Goal: Task Accomplishment & Management: Use online tool/utility

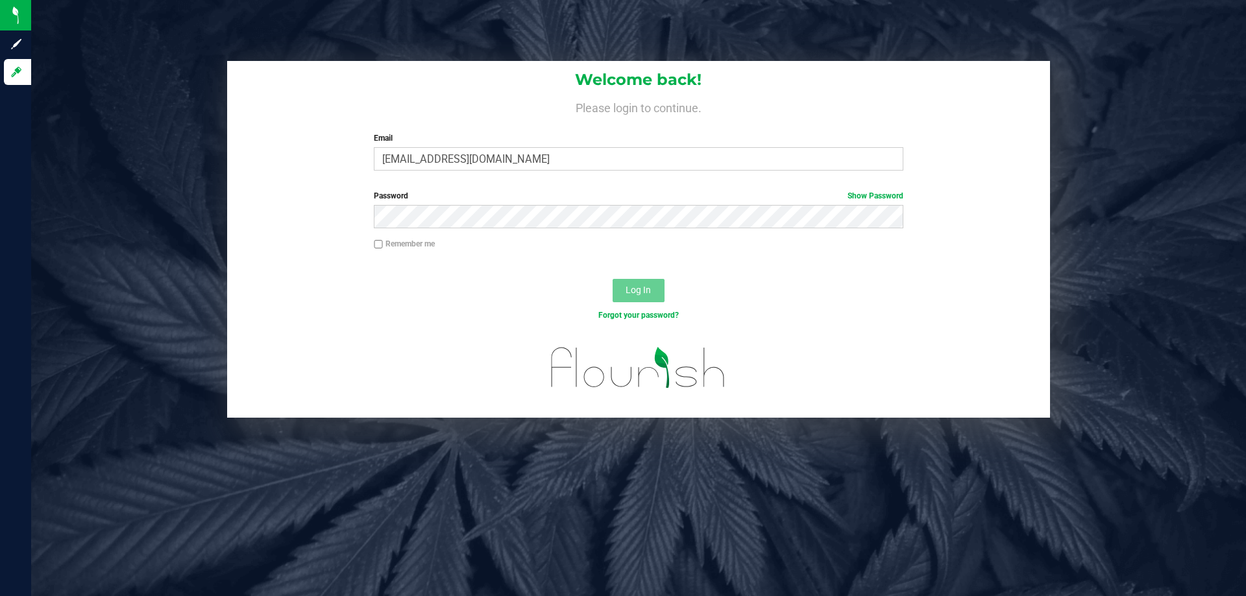
type input "[EMAIL_ADDRESS][DOMAIN_NAME]"
click at [613, 279] on button "Log In" at bounding box center [639, 290] width 52 height 23
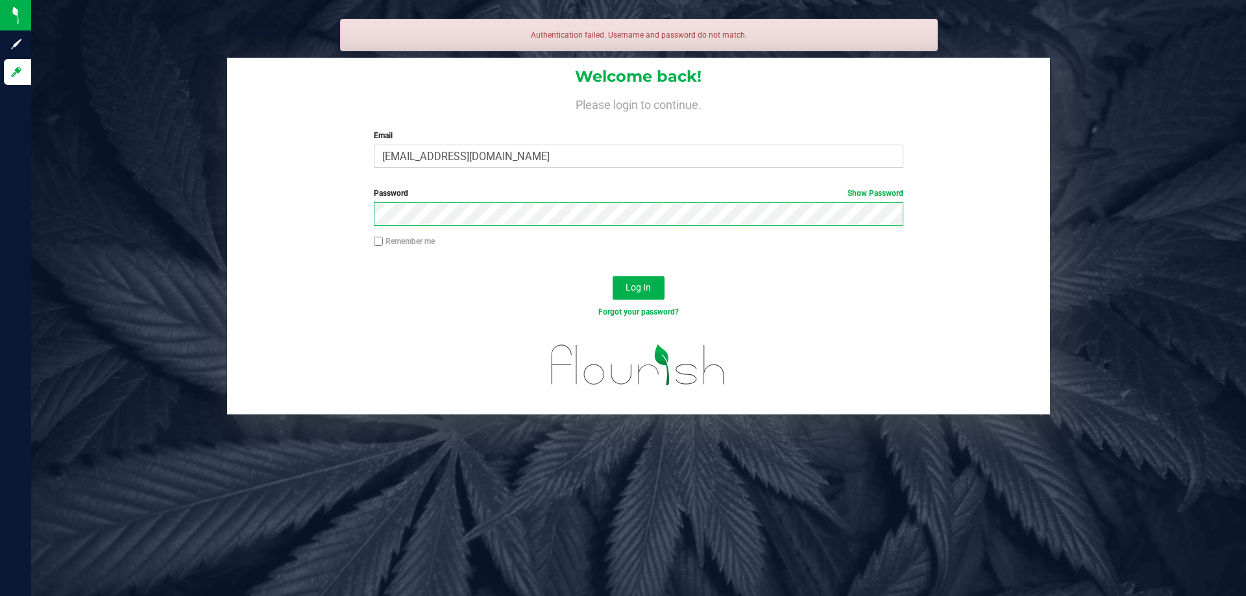
click at [613, 277] on button "Log In" at bounding box center [639, 288] width 52 height 23
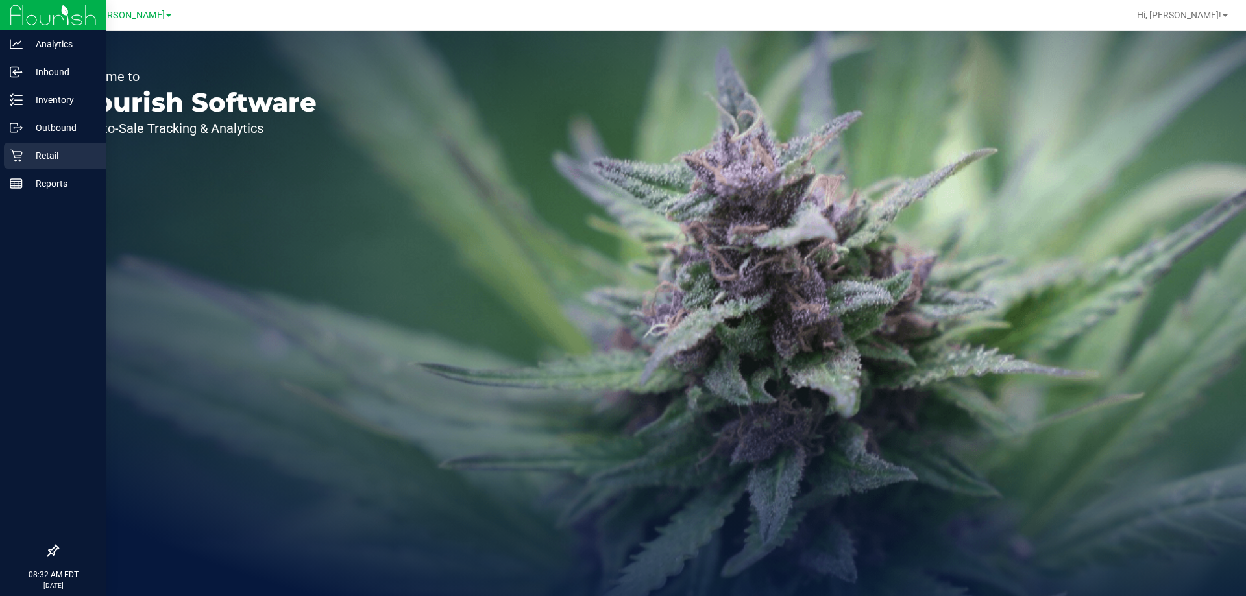
click at [22, 162] on icon at bounding box center [16, 155] width 13 height 13
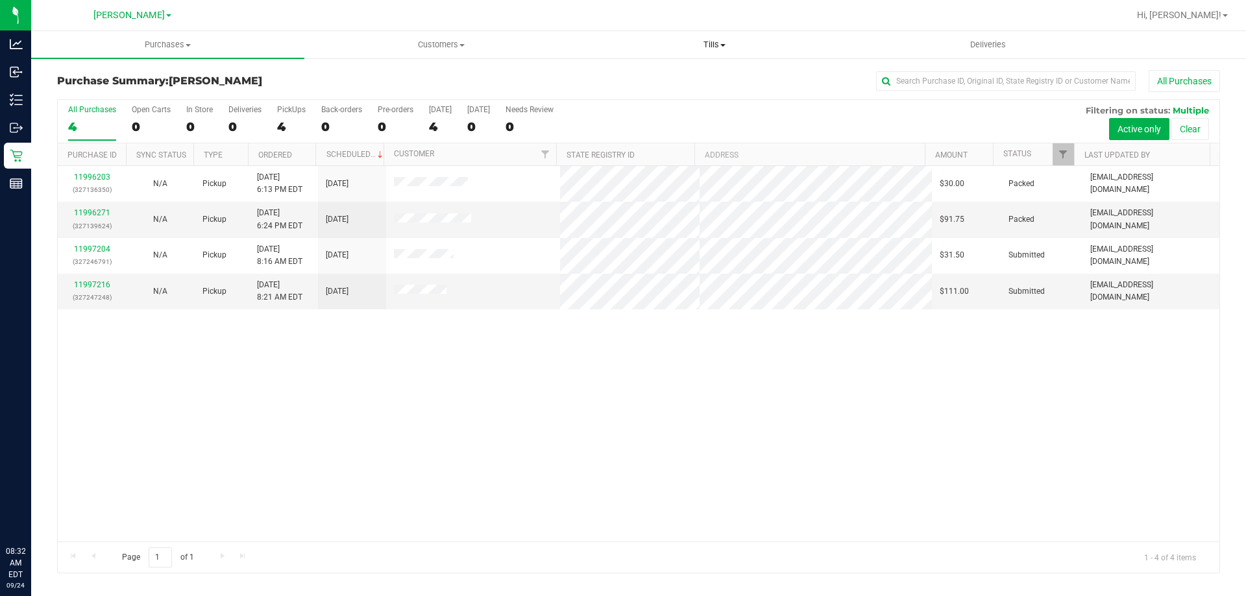
click at [724, 48] on span "Tills" at bounding box center [714, 45] width 272 height 12
click at [696, 84] on li "Manage tills" at bounding box center [714, 79] width 273 height 16
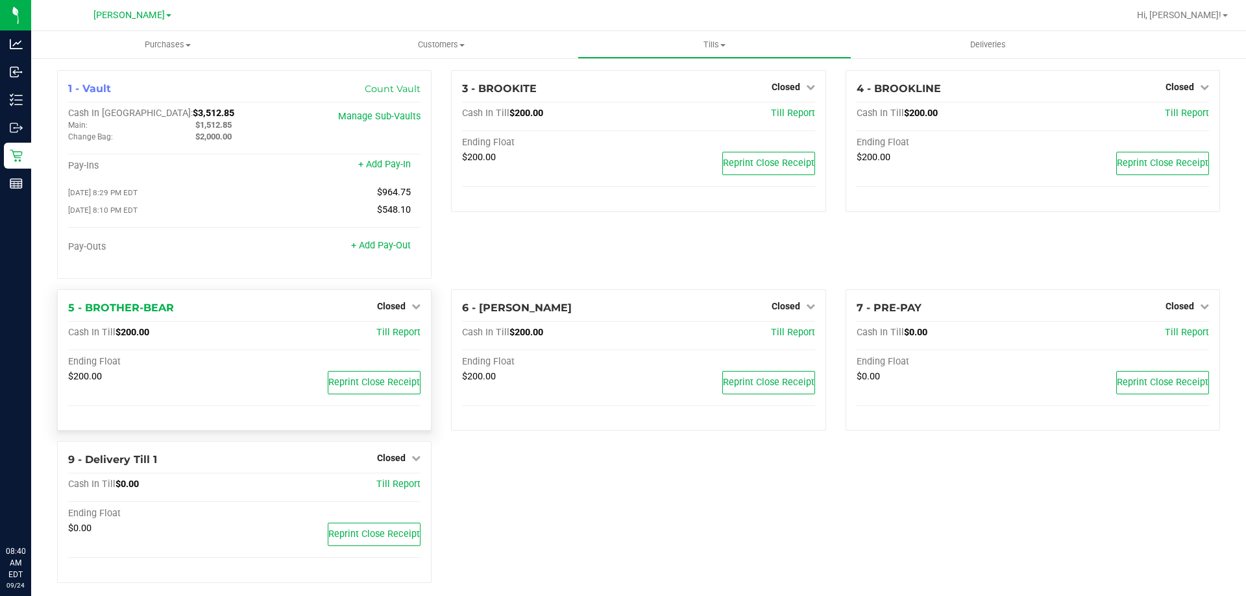
click at [400, 314] on div "Closed" at bounding box center [398, 307] width 43 height 16
click at [402, 310] on span "Closed" at bounding box center [391, 306] width 29 height 10
click at [393, 330] on link "Open Till" at bounding box center [391, 333] width 34 height 10
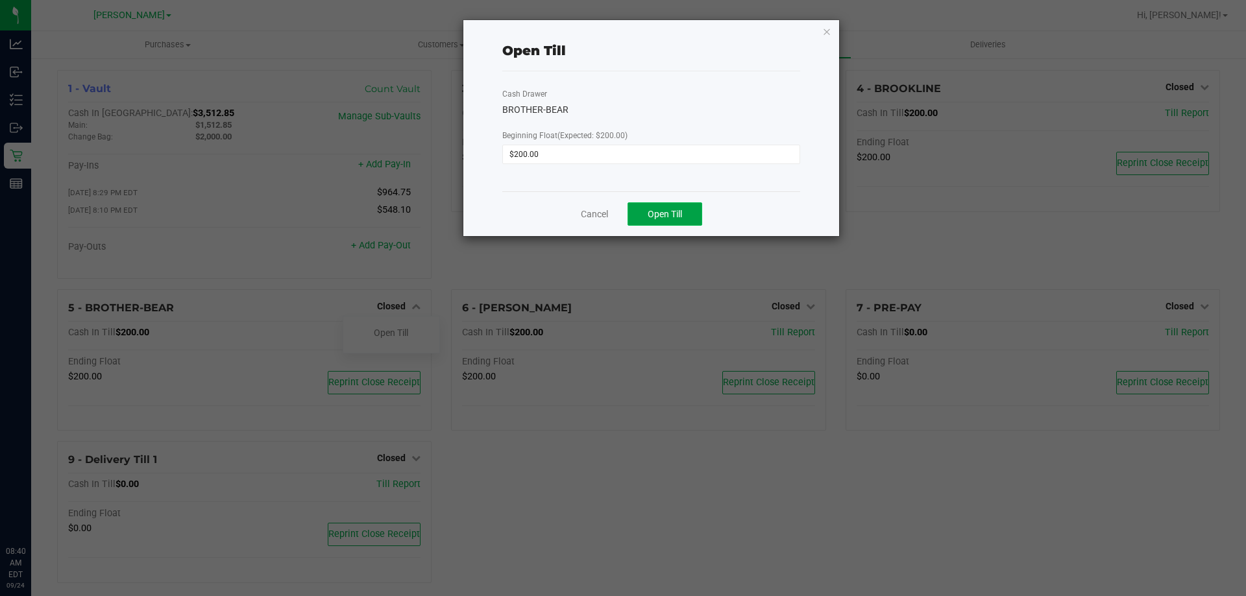
click at [682, 204] on button "Open Till" at bounding box center [665, 214] width 75 height 23
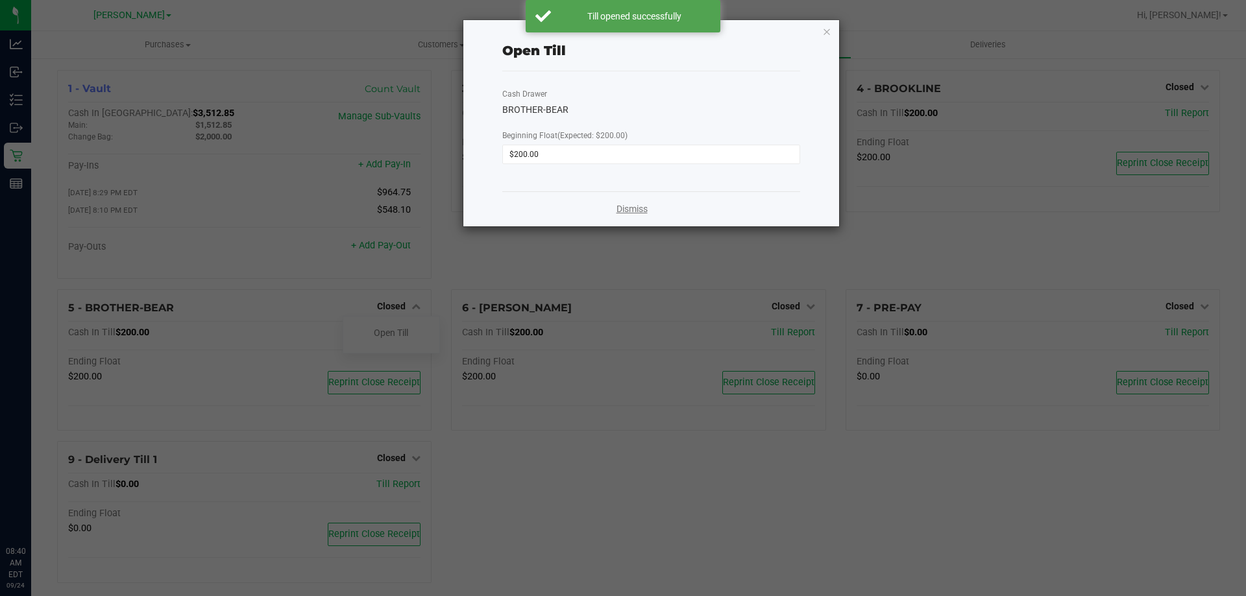
click at [634, 210] on link "Dismiss" at bounding box center [632, 210] width 31 height 14
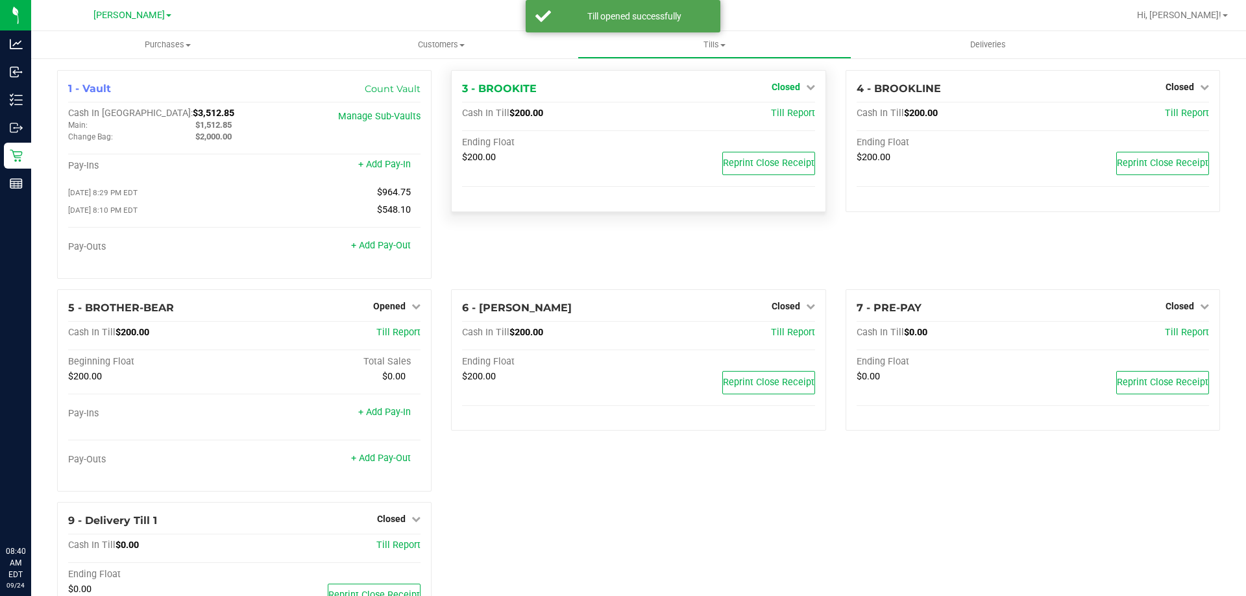
click at [785, 91] on span "Closed" at bounding box center [786, 87] width 29 height 10
click at [779, 114] on link "Open Till" at bounding box center [785, 114] width 34 height 10
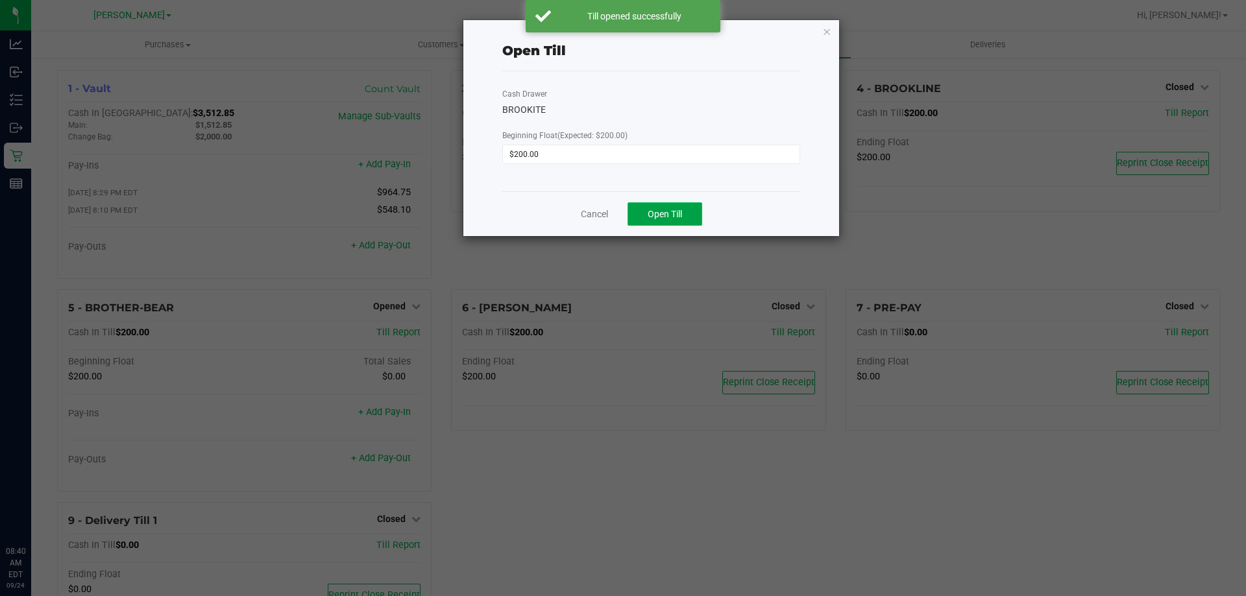
click at [680, 215] on span "Open Till" at bounding box center [665, 214] width 34 height 10
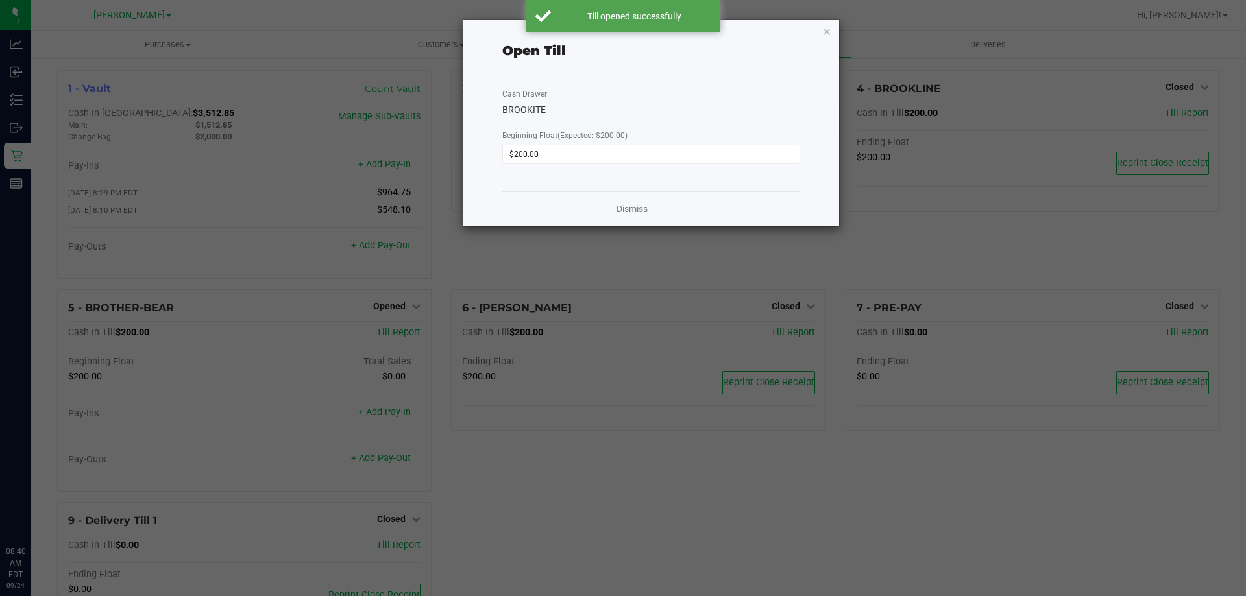
click at [621, 208] on link "Dismiss" at bounding box center [632, 210] width 31 height 14
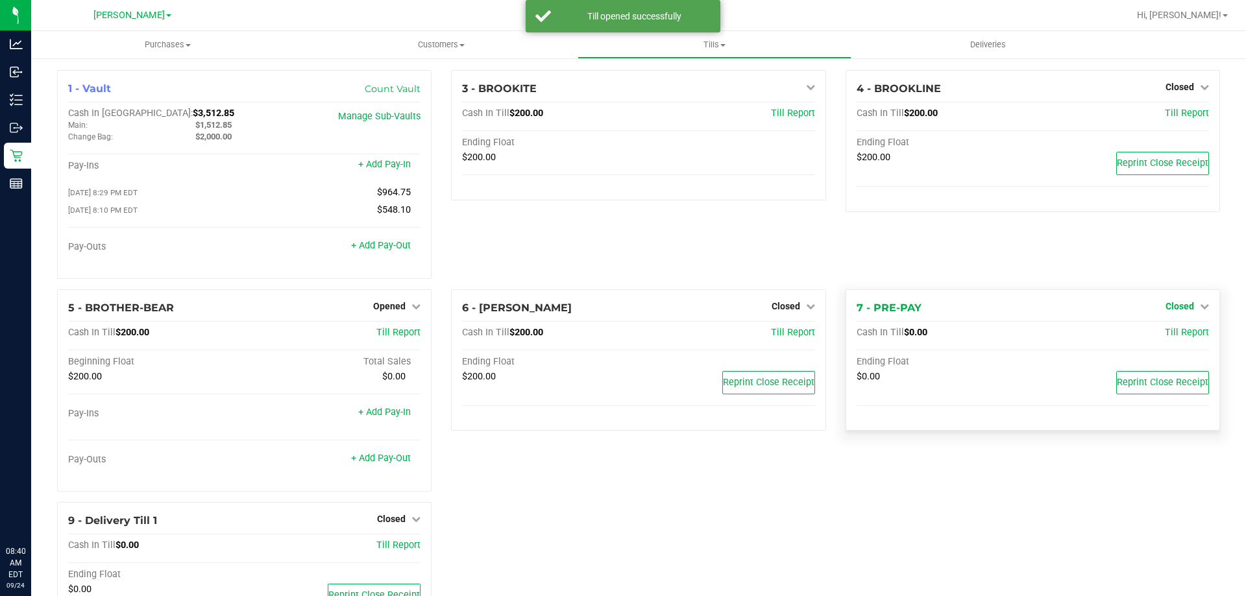
click at [1166, 312] on span "Closed" at bounding box center [1180, 306] width 29 height 10
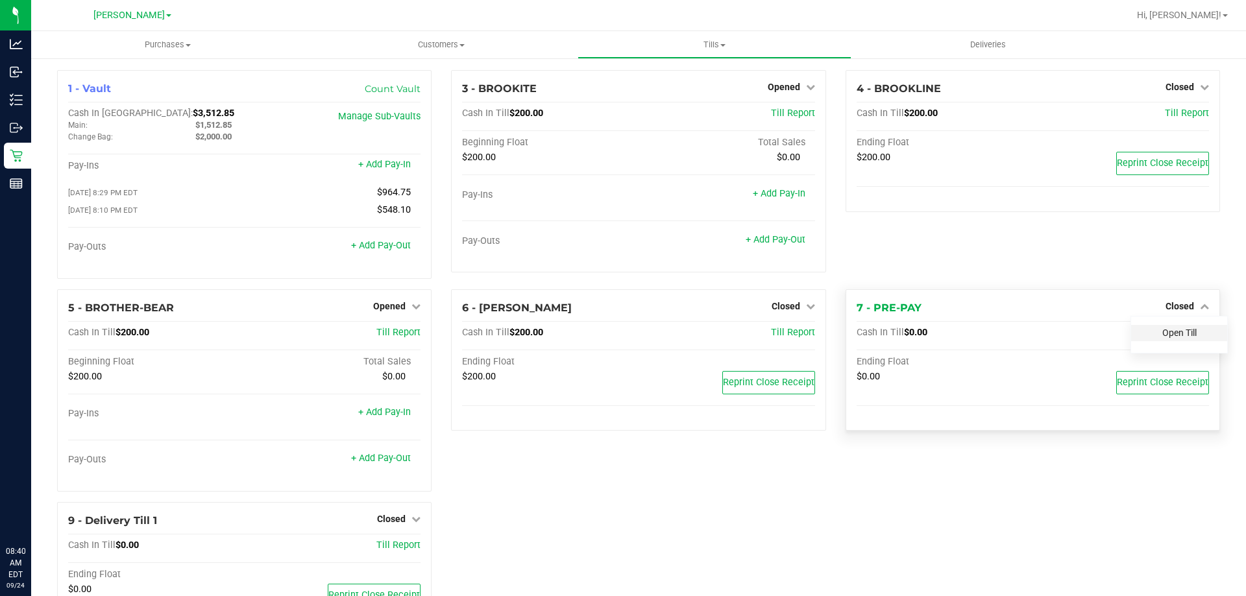
click at [1172, 333] on link "Open Till" at bounding box center [1179, 333] width 34 height 10
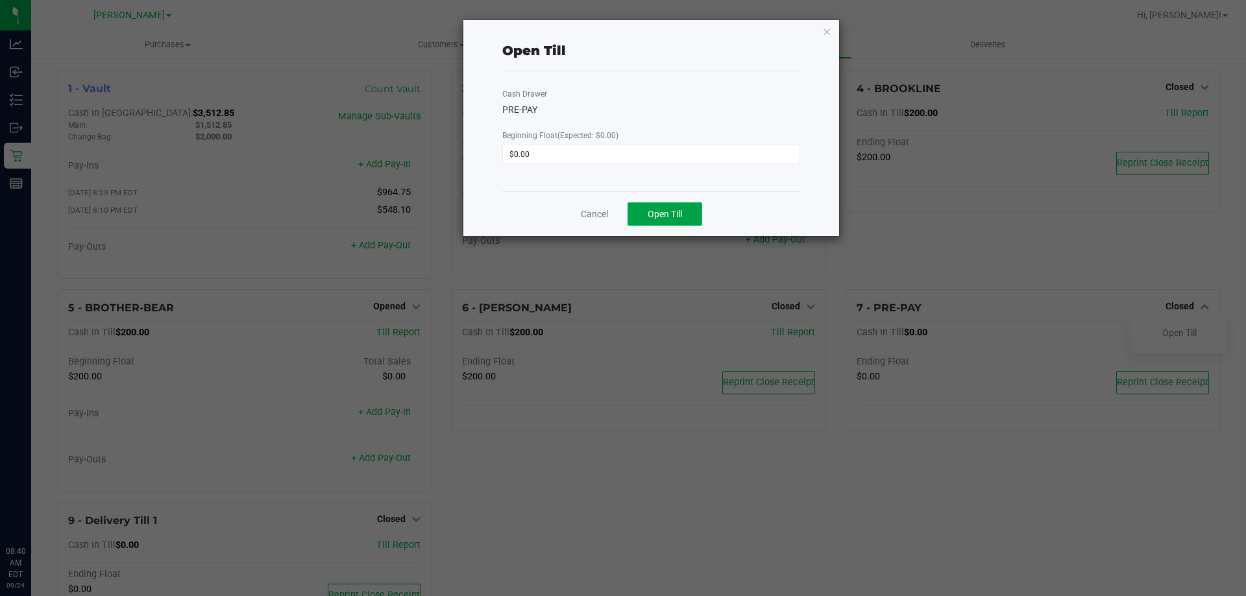
click at [702, 217] on button "Open Till" at bounding box center [665, 214] width 75 height 23
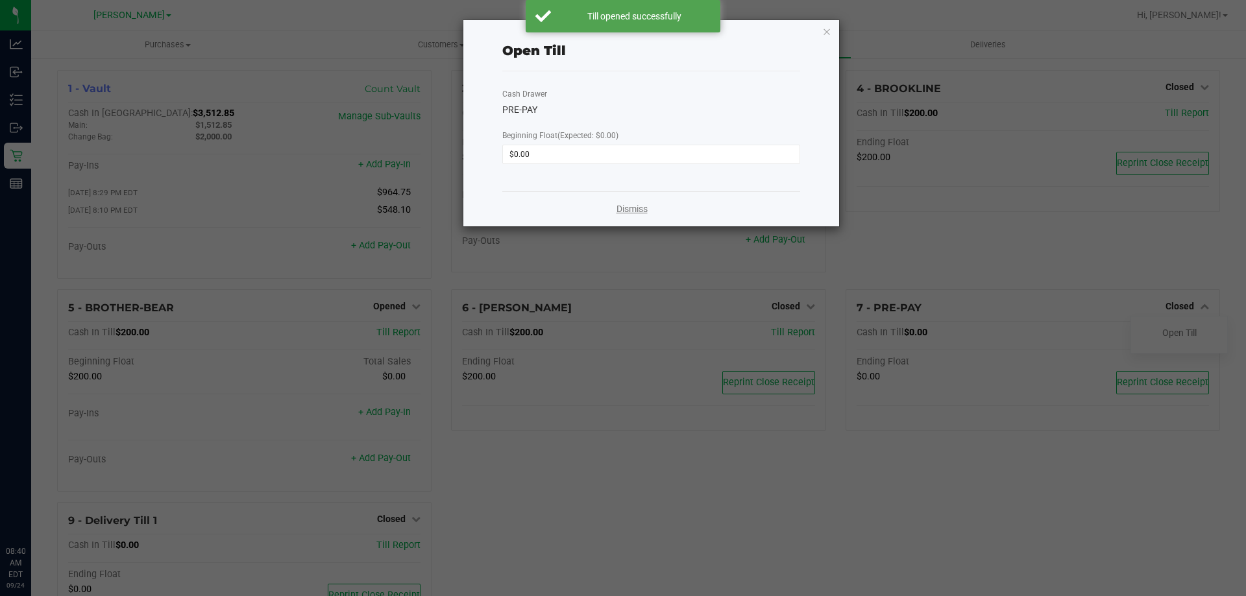
click at [623, 211] on link "Dismiss" at bounding box center [632, 210] width 31 height 14
